Goal: Information Seeking & Learning: Learn about a topic

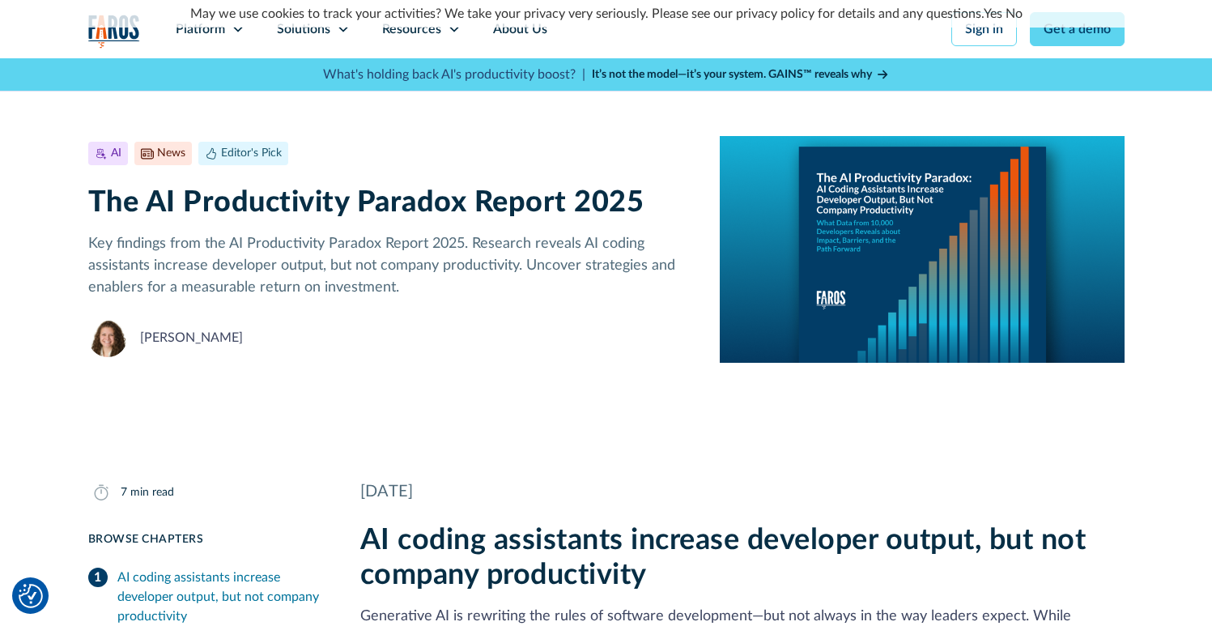
drag, startPoint x: 474, startPoint y: 244, endPoint x: 478, endPoint y: 260, distance: 16.7
click at [478, 260] on p "Key findings from the AI Productivity Paradox Report 2025. Research reveals AI …" at bounding box center [391, 266] width 607 height 66
click at [514, 241] on p "Key findings from the AI Productivity Paradox Report 2025. Research reveals AI …" at bounding box center [391, 266] width 607 height 66
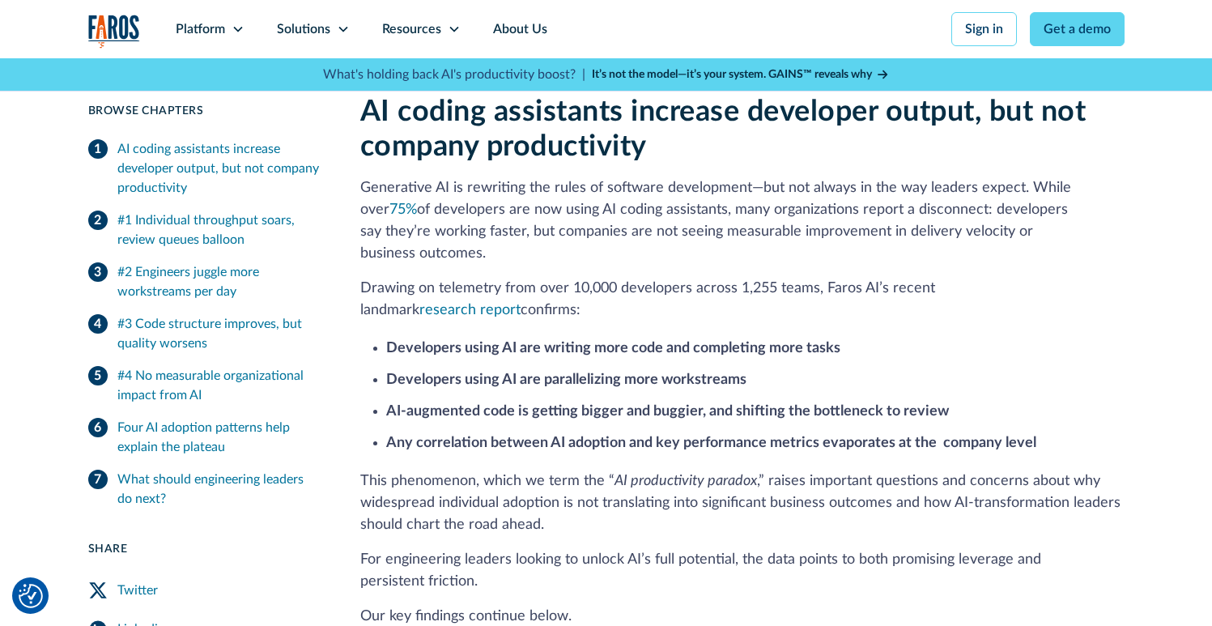
scroll to position [432, 0]
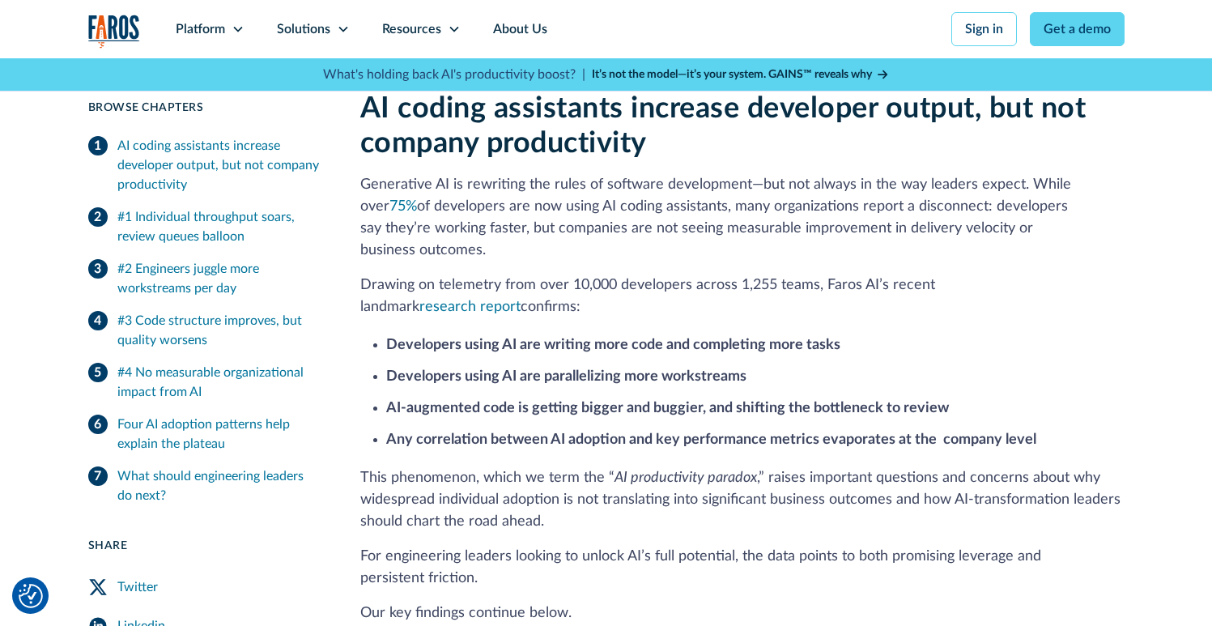
click at [711, 338] on strong "Developers using AI are writing more code and completing more tasks" at bounding box center [613, 345] width 454 height 15
click at [710, 275] on p "Drawing on telemetry from over 10,000 developers across 1,255 teams, Faros AI’s…" at bounding box center [742, 297] width 764 height 44
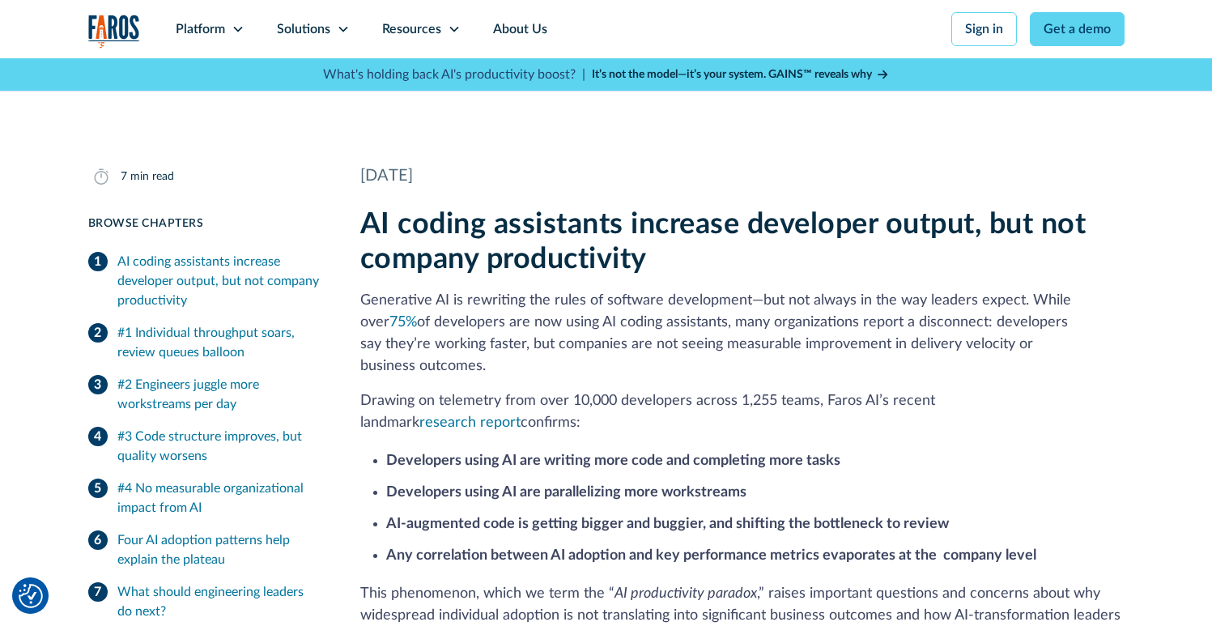
scroll to position [315, 0]
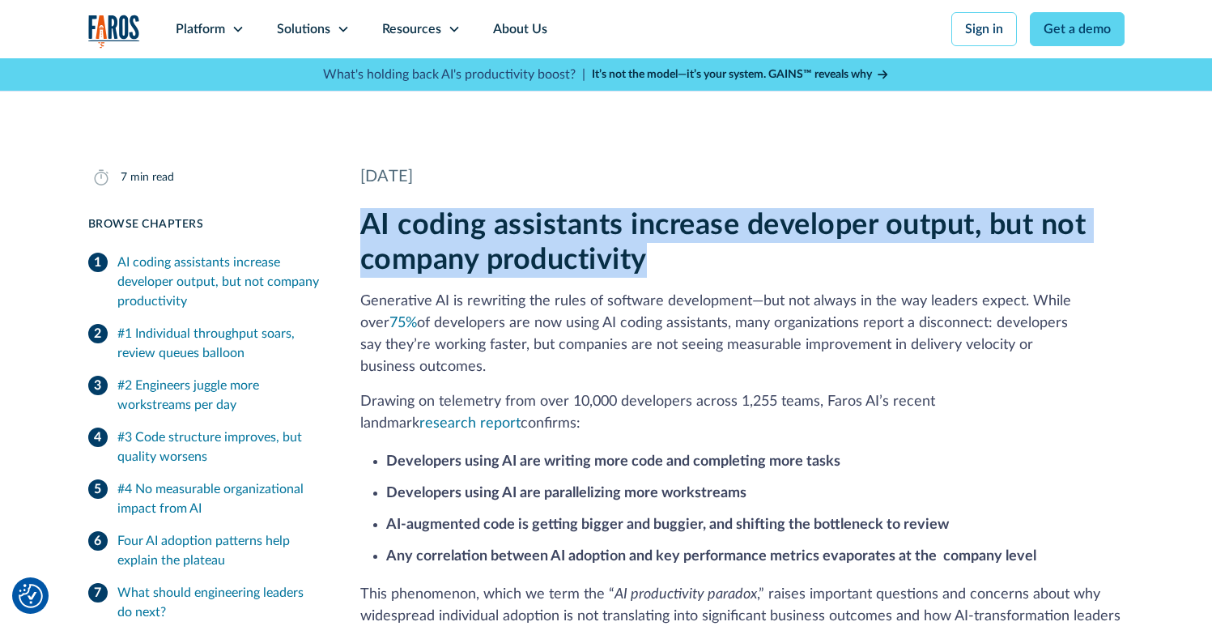
drag, startPoint x: 679, startPoint y: 254, endPoint x: 353, endPoint y: 223, distance: 327.1
copy h2 "AI coding assistants increase developer output, but not company productivity"
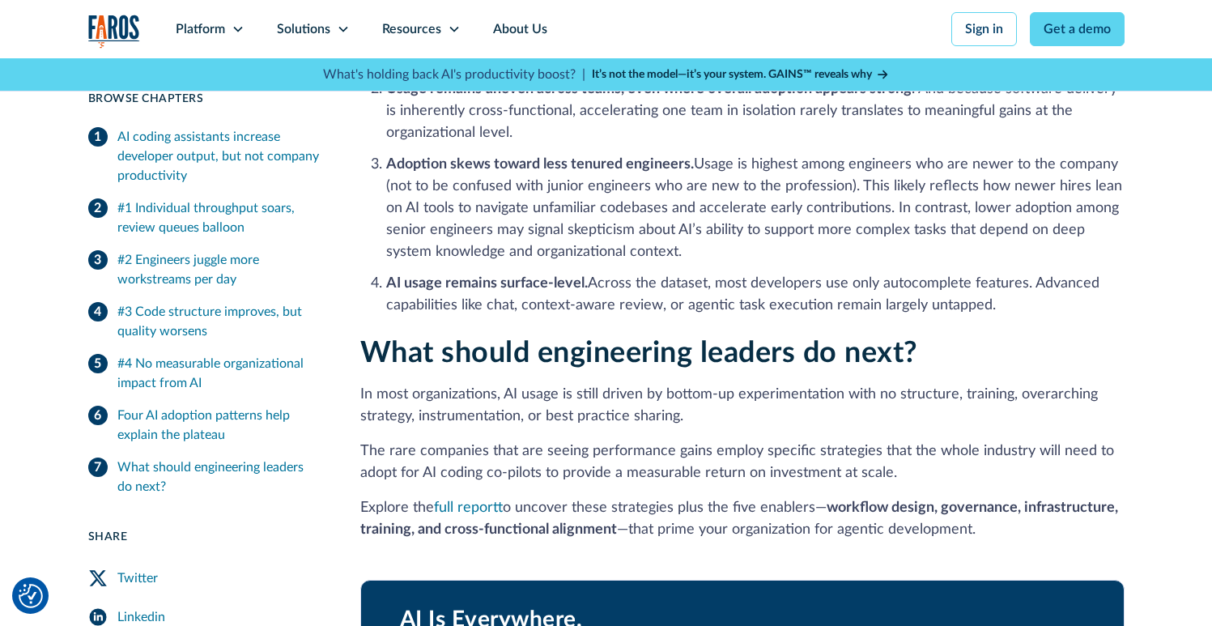
scroll to position [3124, 0]
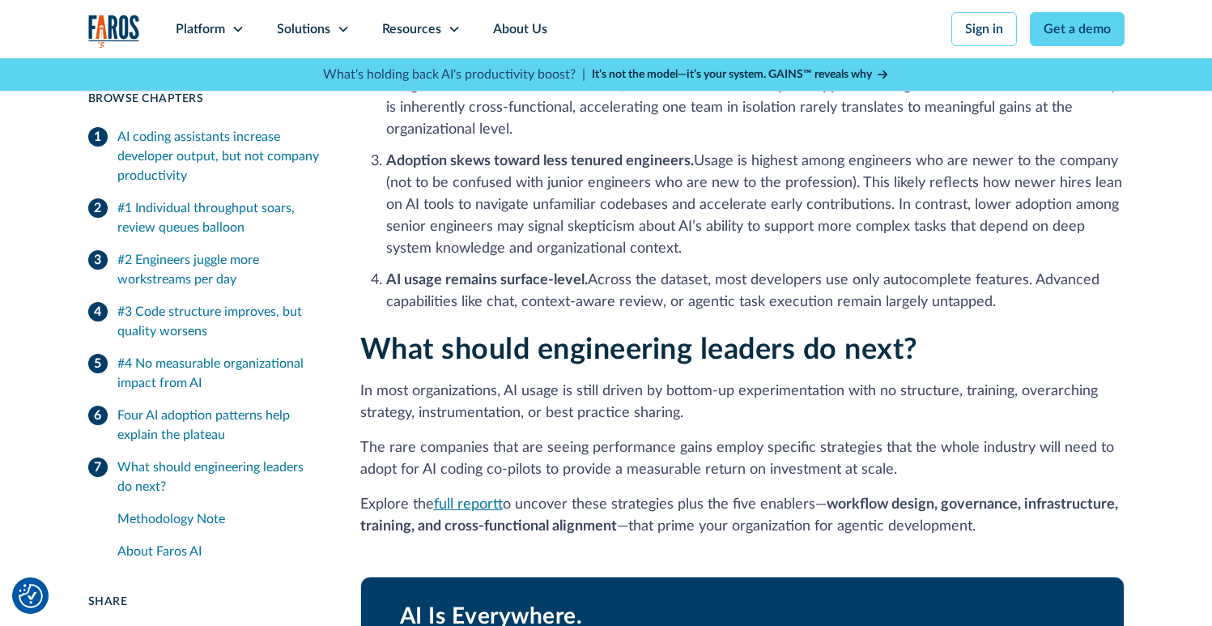
click at [469, 497] on link "full report" at bounding box center [468, 504] width 69 height 15
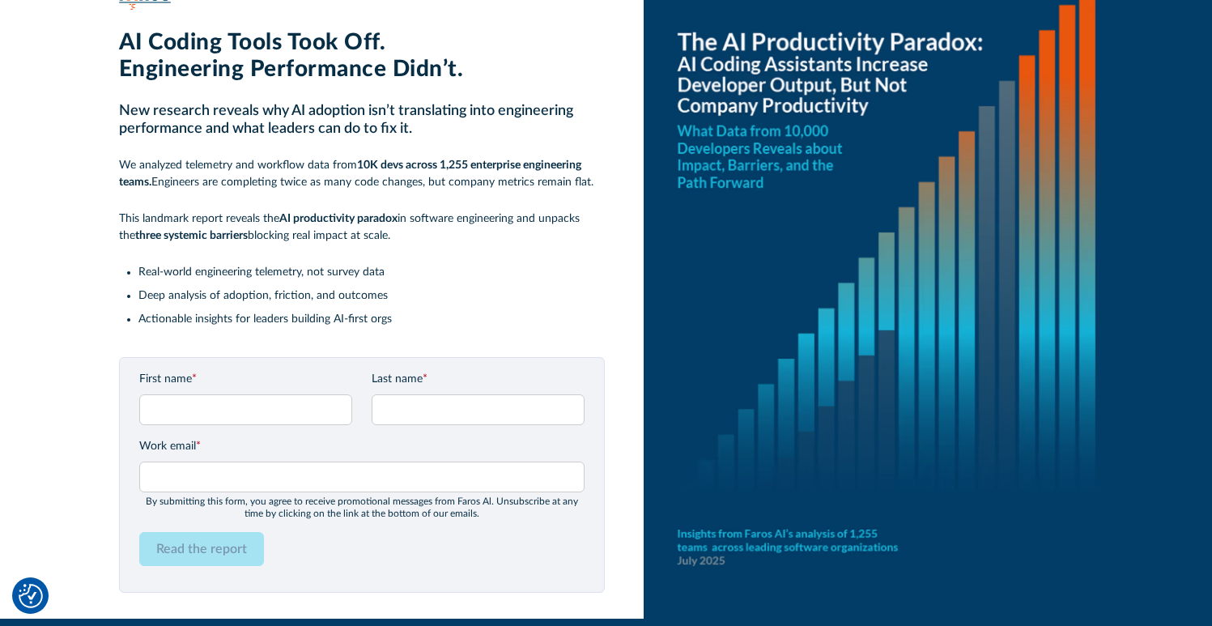
scroll to position [111, 0]
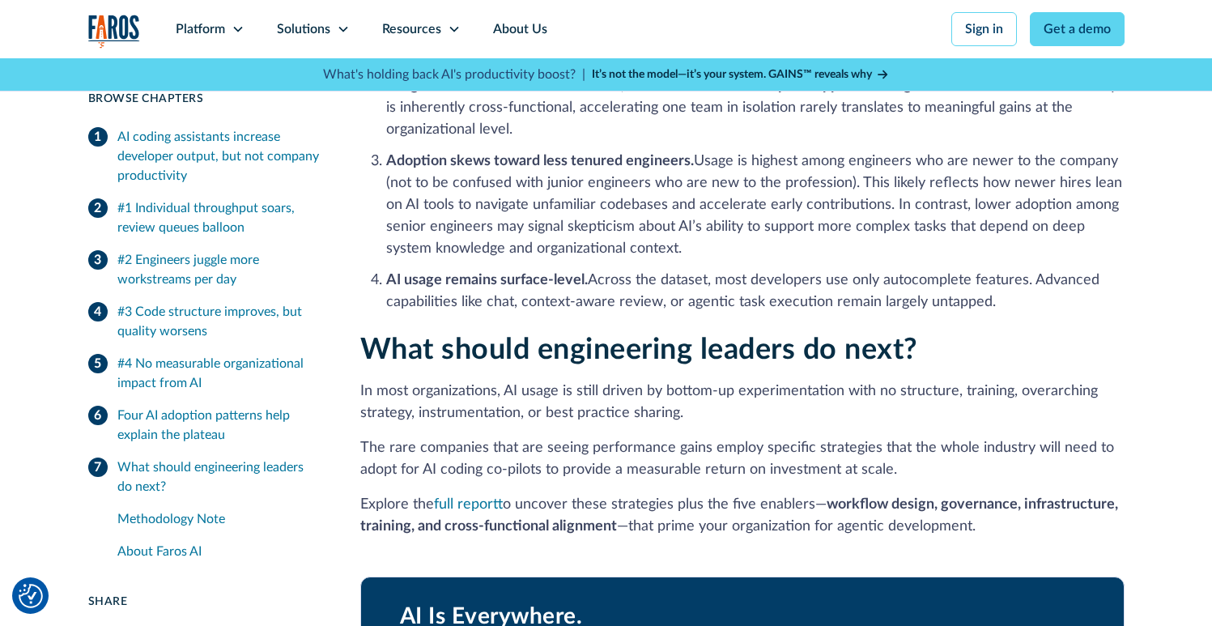
click at [245, 464] on div "What should engineering leaders do next?" at bounding box center [219, 477] width 204 height 39
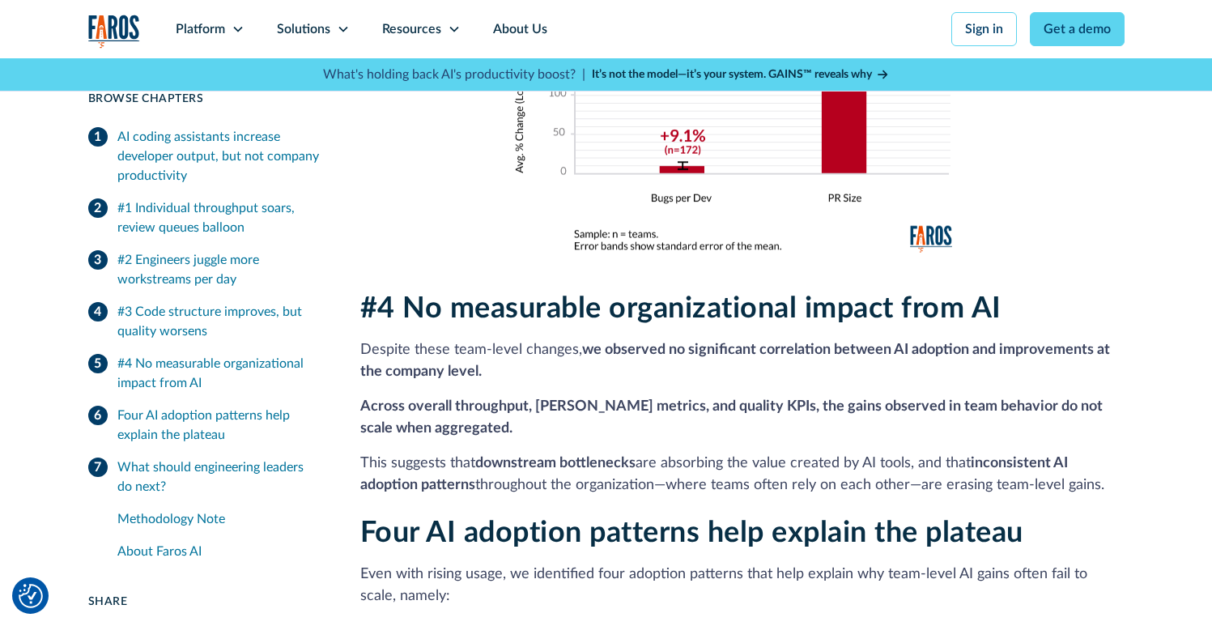
scroll to position [2642, 0]
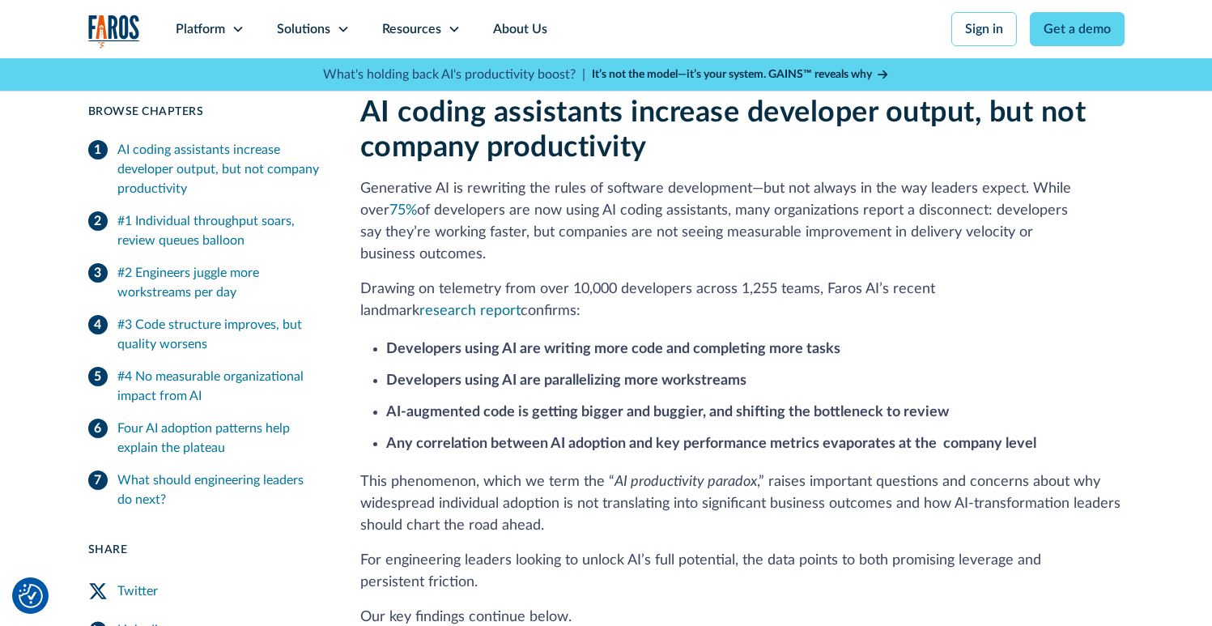
scroll to position [418, 0]
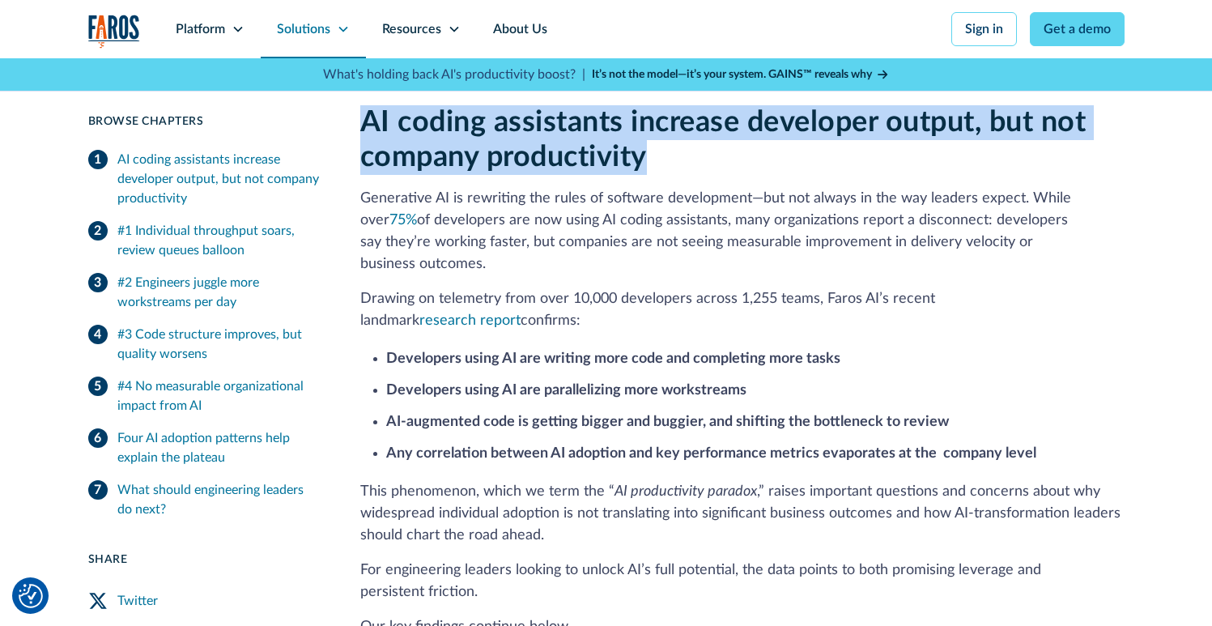
drag, startPoint x: 754, startPoint y: 168, endPoint x: 262, endPoint y: 28, distance: 511.1
click at [360, 118] on h2 "AI coding assistants increase developer output, but not company productivity" at bounding box center [742, 140] width 764 height 70
copy h2 "AI coding assistants increase developer output, but not company productivity"
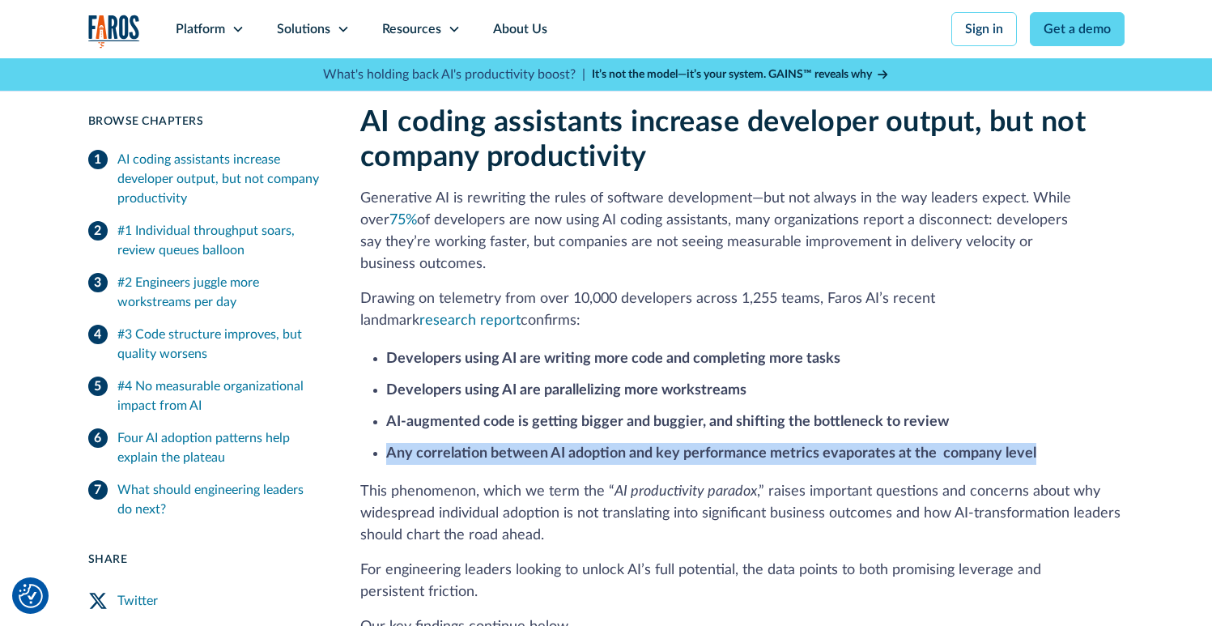
drag, startPoint x: 390, startPoint y: 431, endPoint x: 1041, endPoint y: 423, distance: 651.2
click at [1041, 443] on li "Any correlation between AI adoption and key performance metrics evaporates at t…" at bounding box center [755, 454] width 739 height 22
copy strong "Any correlation between AI adoption and key performance metrics evaporates at t…"
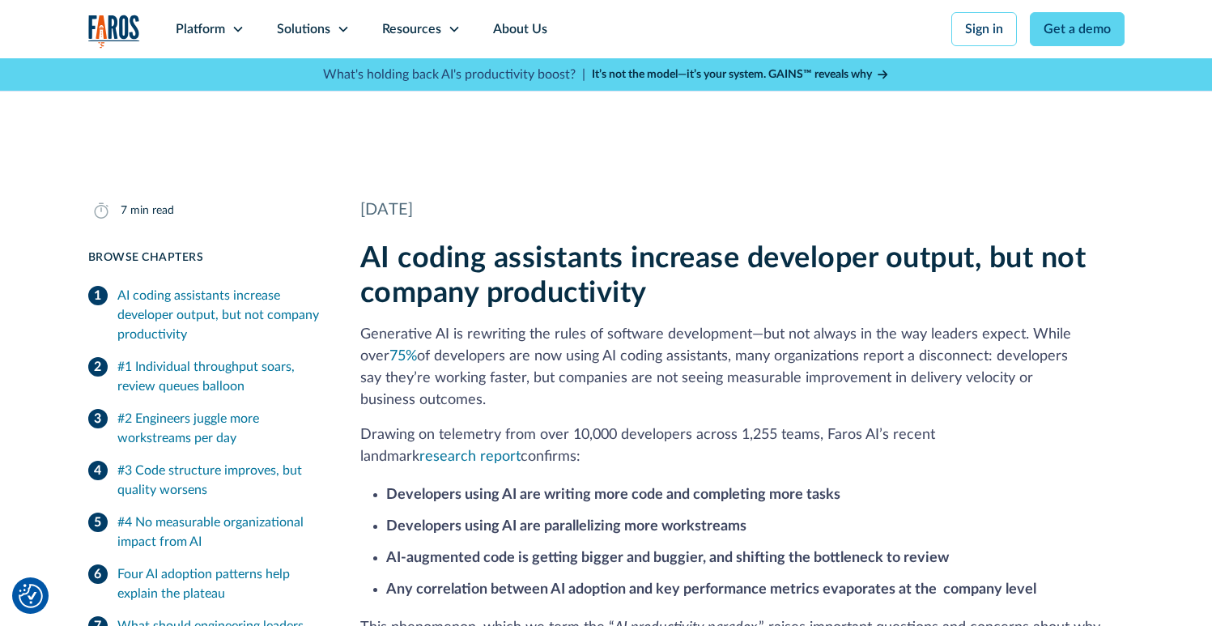
scroll to position [292, 0]
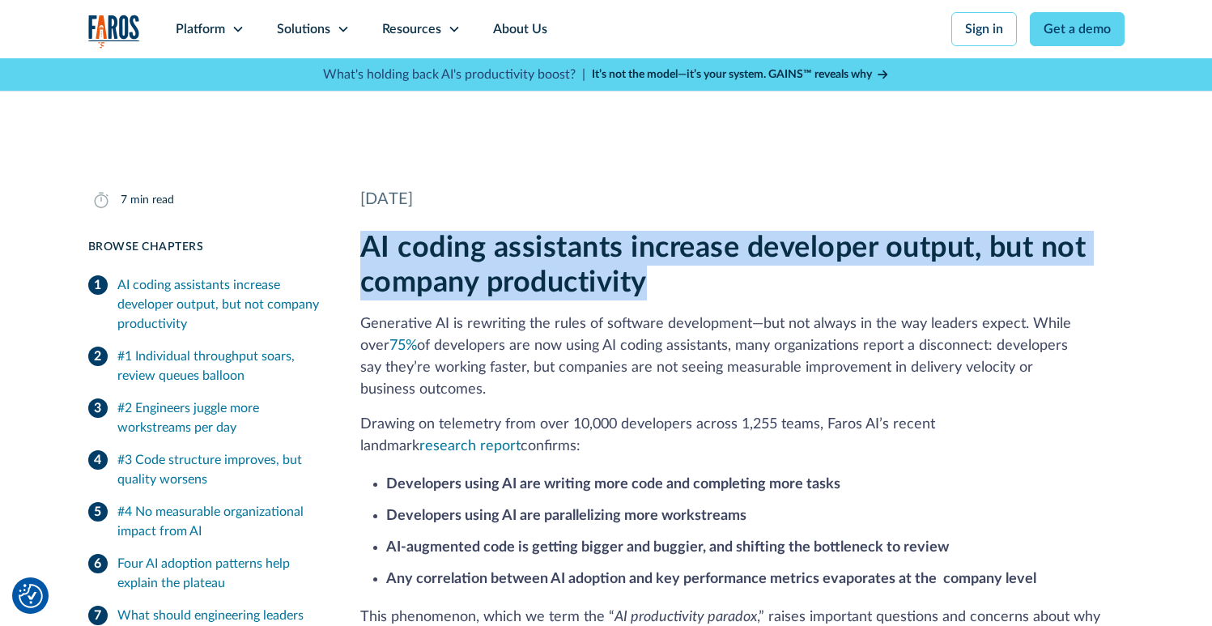
drag, startPoint x: 363, startPoint y: 250, endPoint x: 651, endPoint y: 286, distance: 290.5
click at [651, 286] on h2 "AI coding assistants increase developer output, but not company productivity" at bounding box center [742, 266] width 764 height 70
copy h2 "AI coding assistants increase developer output, but not company productivity"
click at [586, 246] on h2 "AI coding assistants increase developer output, but not company productivity" at bounding box center [742, 266] width 764 height 70
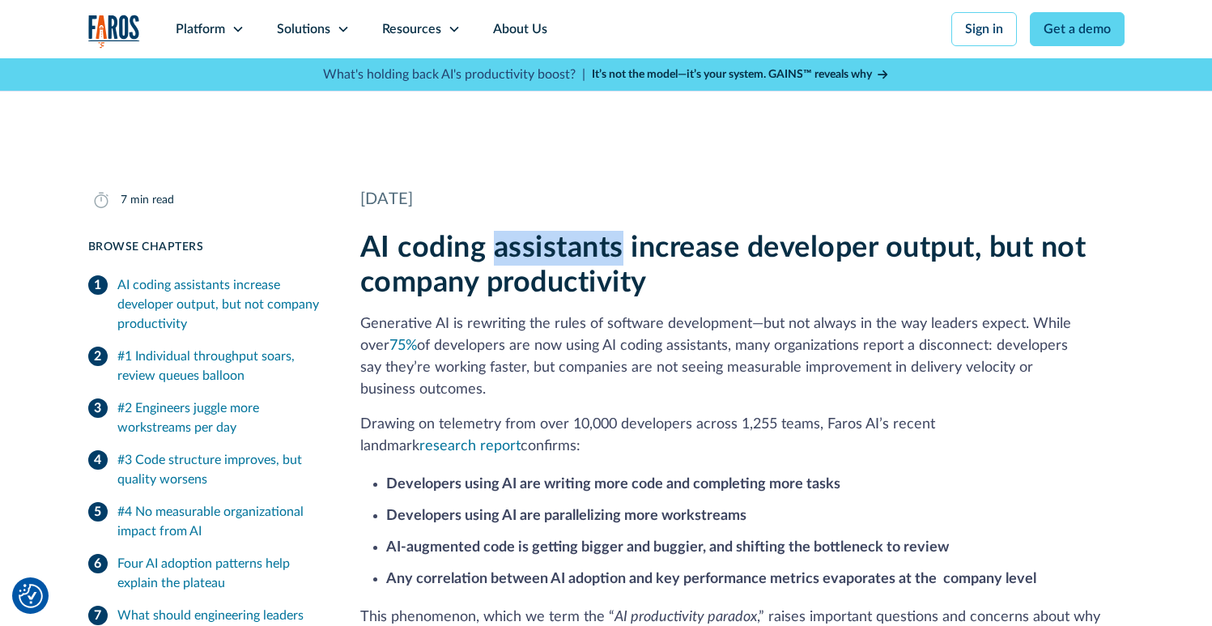
click at [586, 246] on h2 "AI coding assistants increase developer output, but not company productivity" at bounding box center [742, 266] width 764 height 70
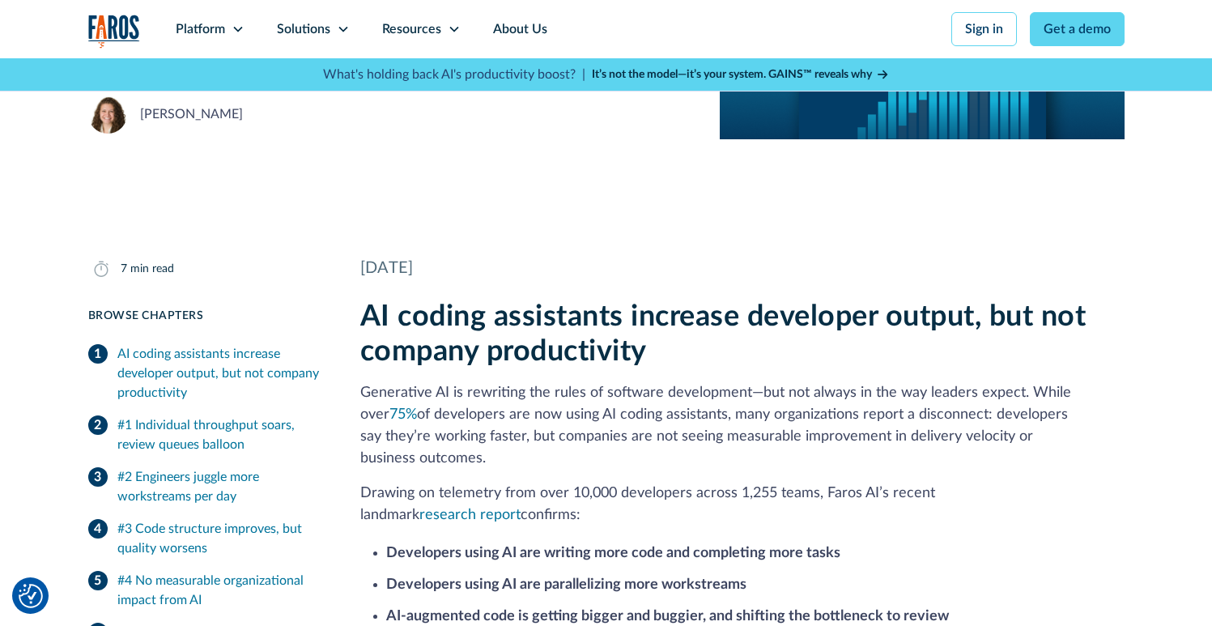
scroll to position [271, 0]
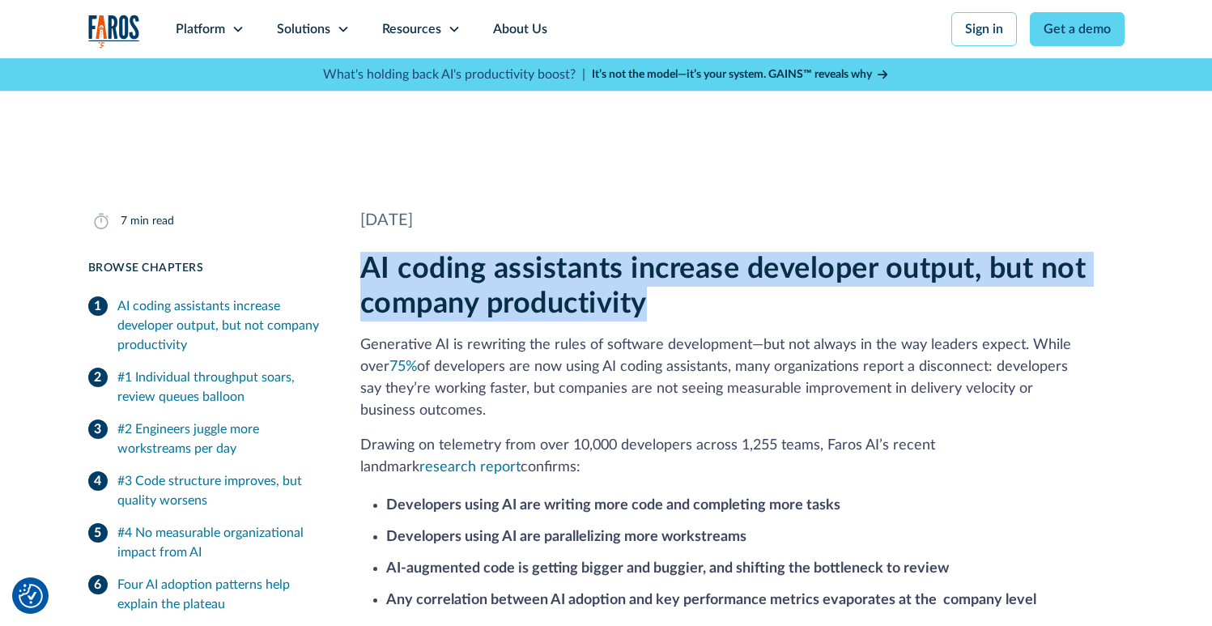
drag, startPoint x: 441, startPoint y: 267, endPoint x: 654, endPoint y: 294, distance: 215.5
click at [654, 294] on h2 "AI coding assistants increase developer output, but not company productivity" at bounding box center [742, 287] width 764 height 70
copy h2 "AI coding assistants increase developer output, but not company productivity"
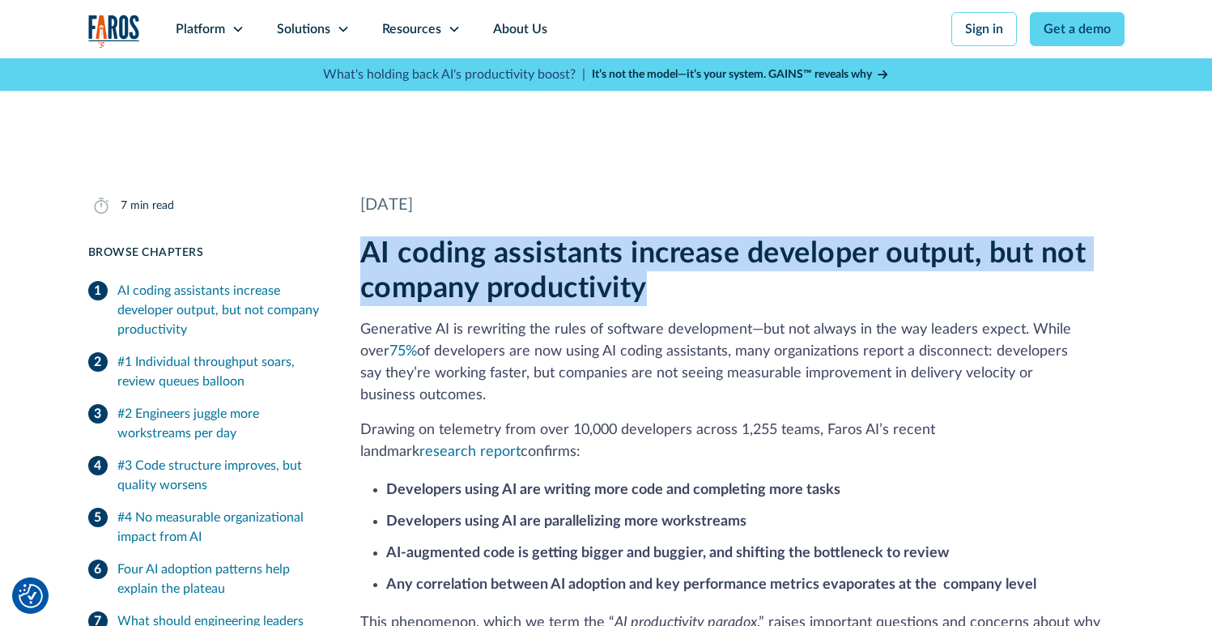
scroll to position [303, 0]
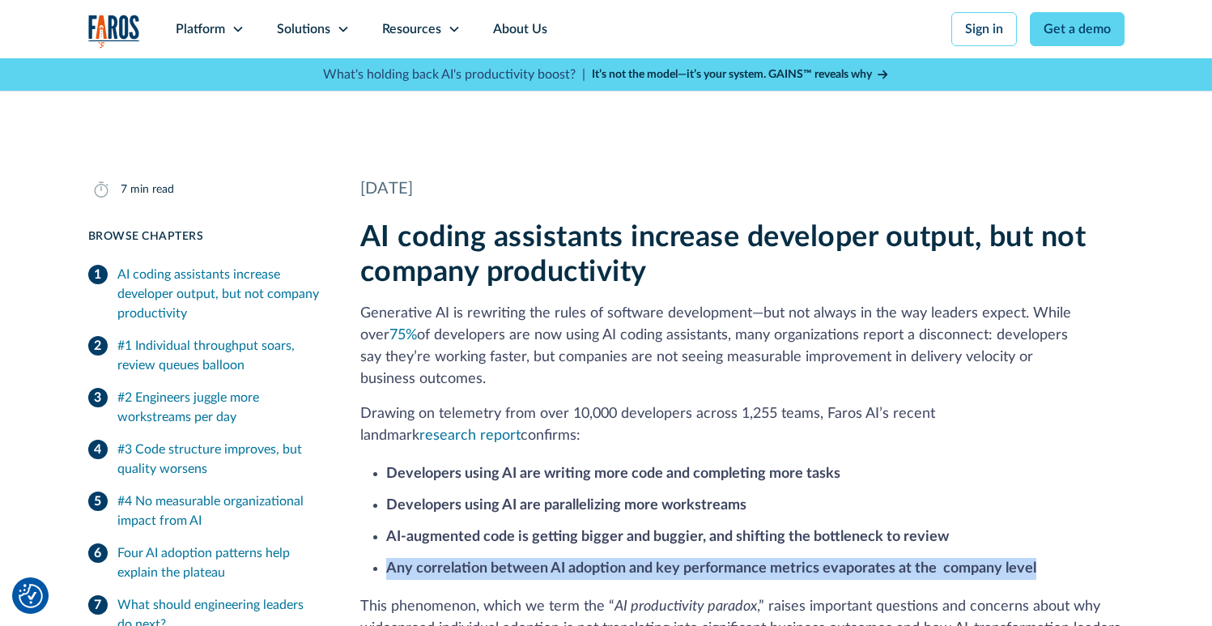
drag, startPoint x: 389, startPoint y: 549, endPoint x: 1030, endPoint y: 555, distance: 641.4
click at [1030, 561] on strong "Any correlation between AI adoption and key performance metrics evaporates at t…" at bounding box center [711, 568] width 650 height 15
copy strong "Any correlation between AI adoption and key performance metrics evaporates at t…"
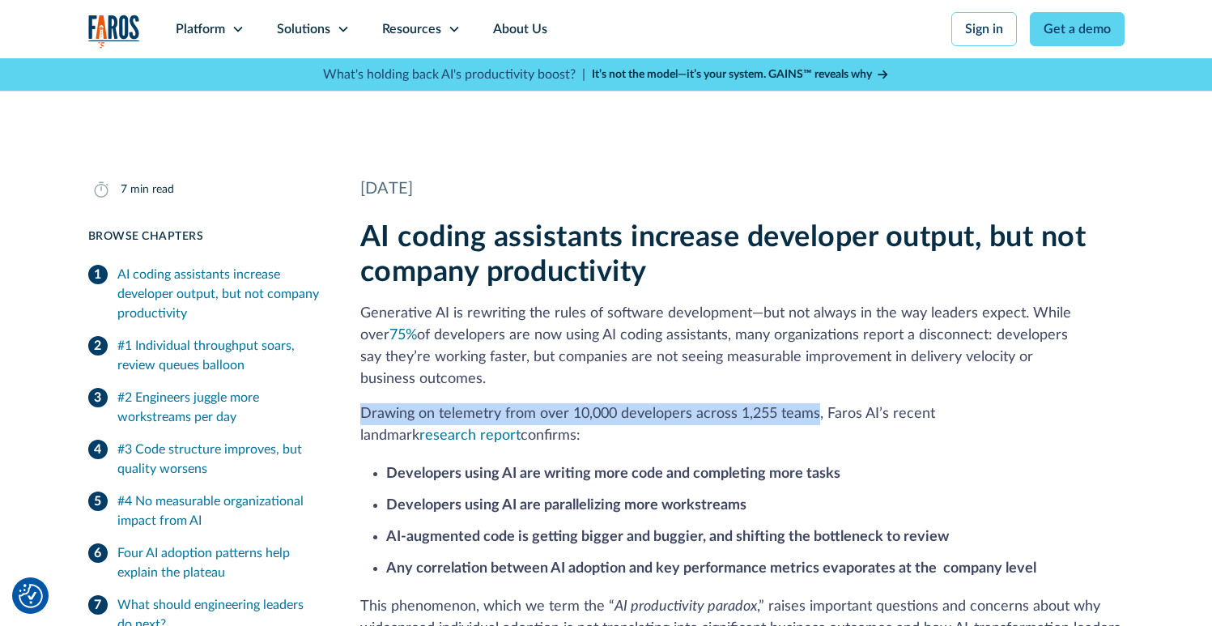
drag, startPoint x: 363, startPoint y: 390, endPoint x: 816, endPoint y: 394, distance: 453.5
click at [816, 403] on p "Drawing on telemetry from over 10,000 developers across 1,255 teams, Faros AI’s…" at bounding box center [742, 425] width 764 height 44
copy p "Drawing on telemetry from over 10,000 developers across 1,255 teams"
